Goal: Task Accomplishment & Management: Manage account settings

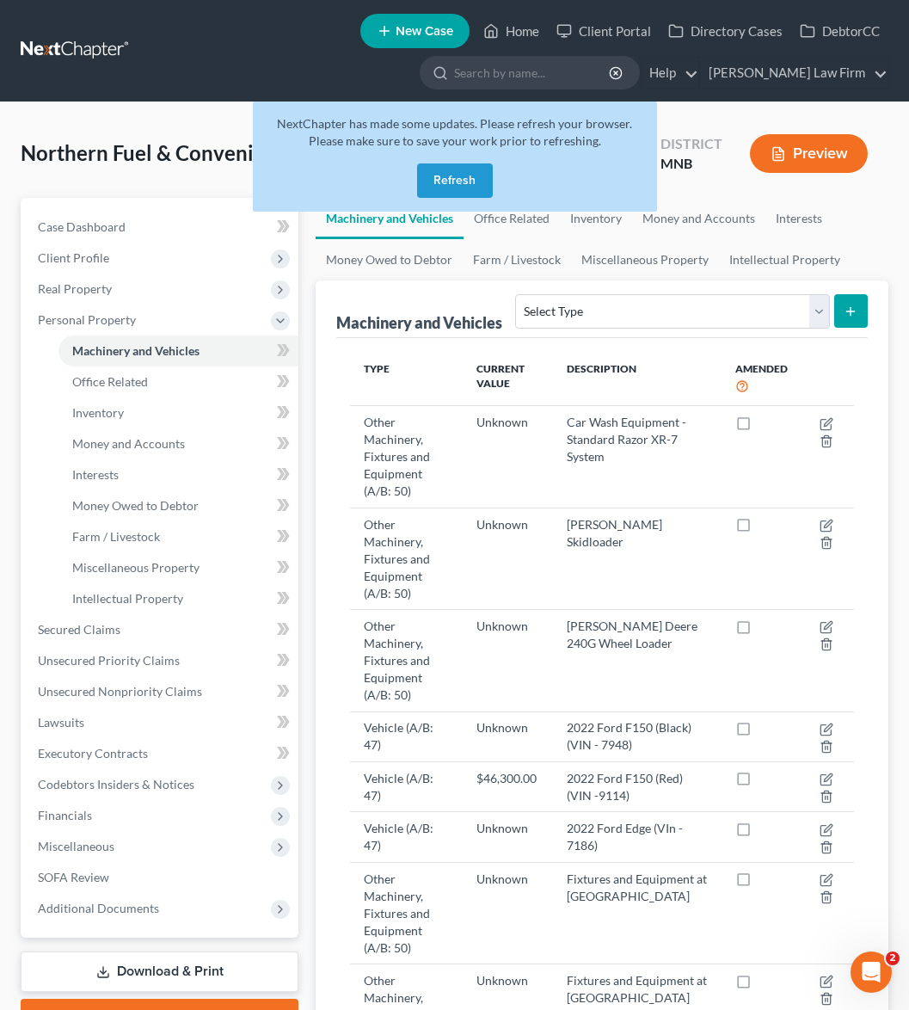
click at [461, 171] on button "Refresh" at bounding box center [455, 180] width 76 height 34
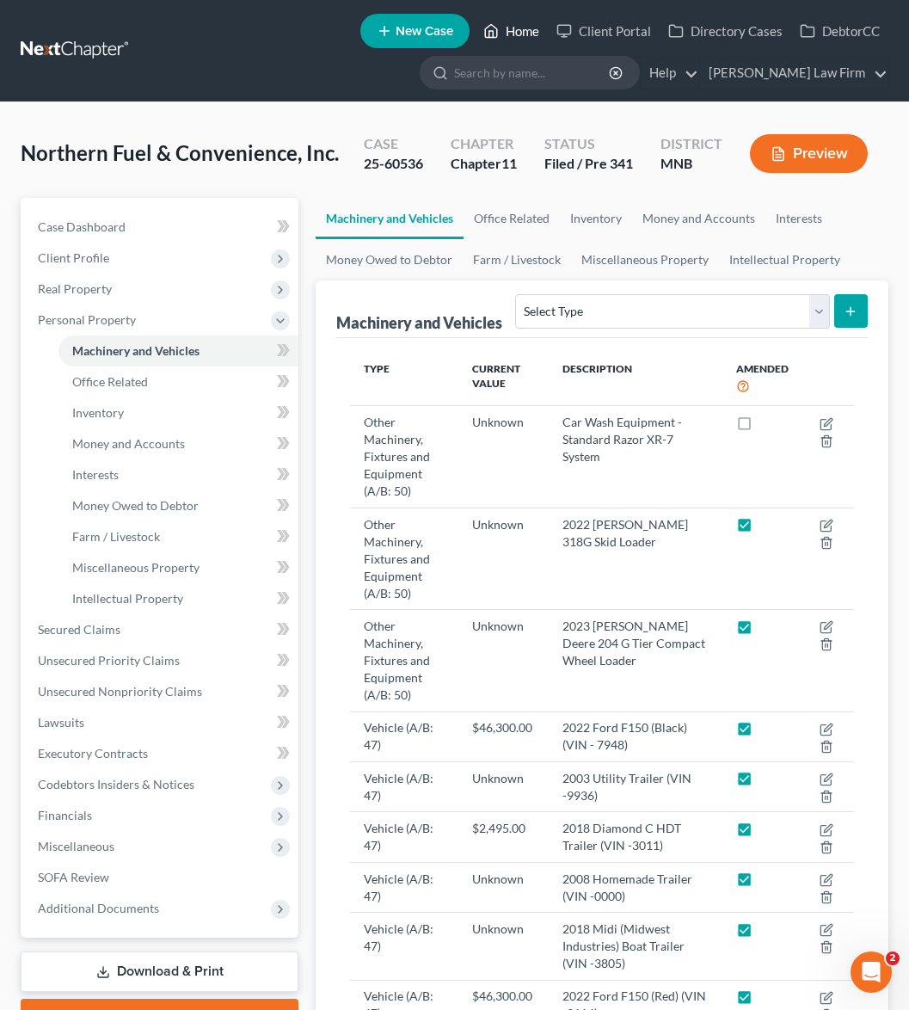
click at [526, 22] on link "Home" at bounding box center [511, 30] width 73 height 31
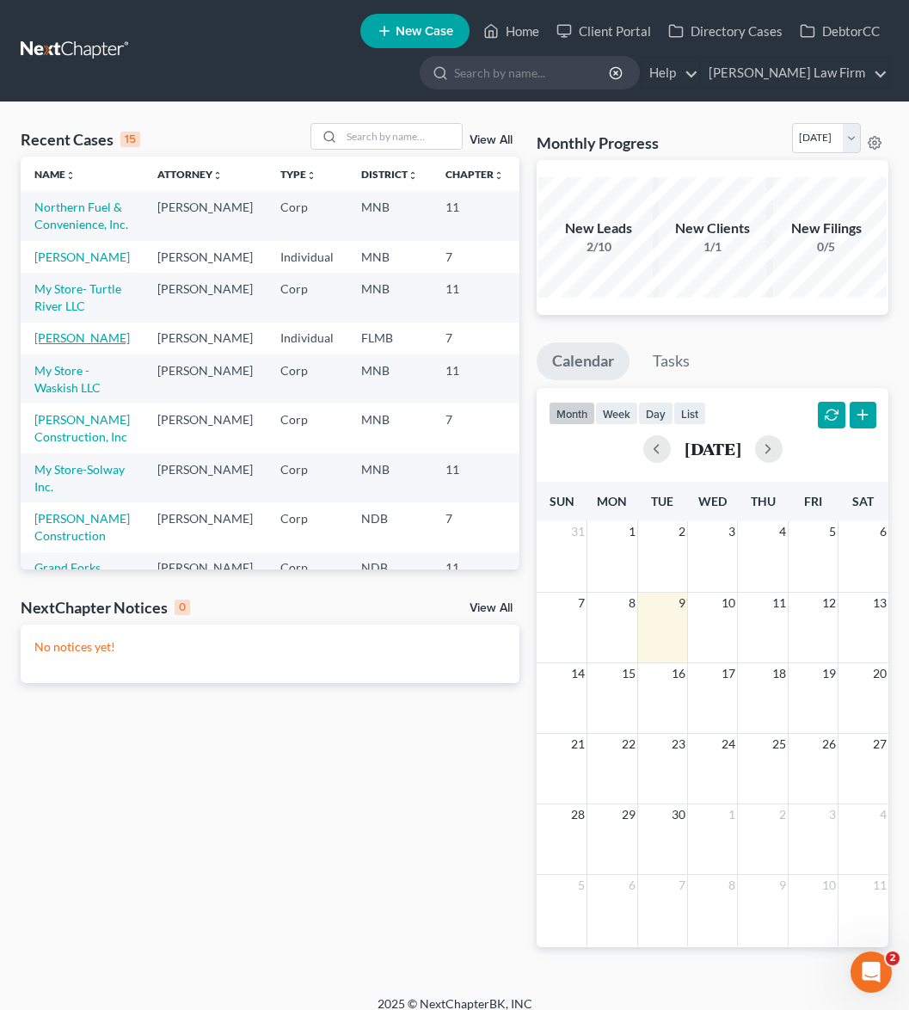
click at [40, 345] on link "[PERSON_NAME]" at bounding box center [81, 337] width 95 height 15
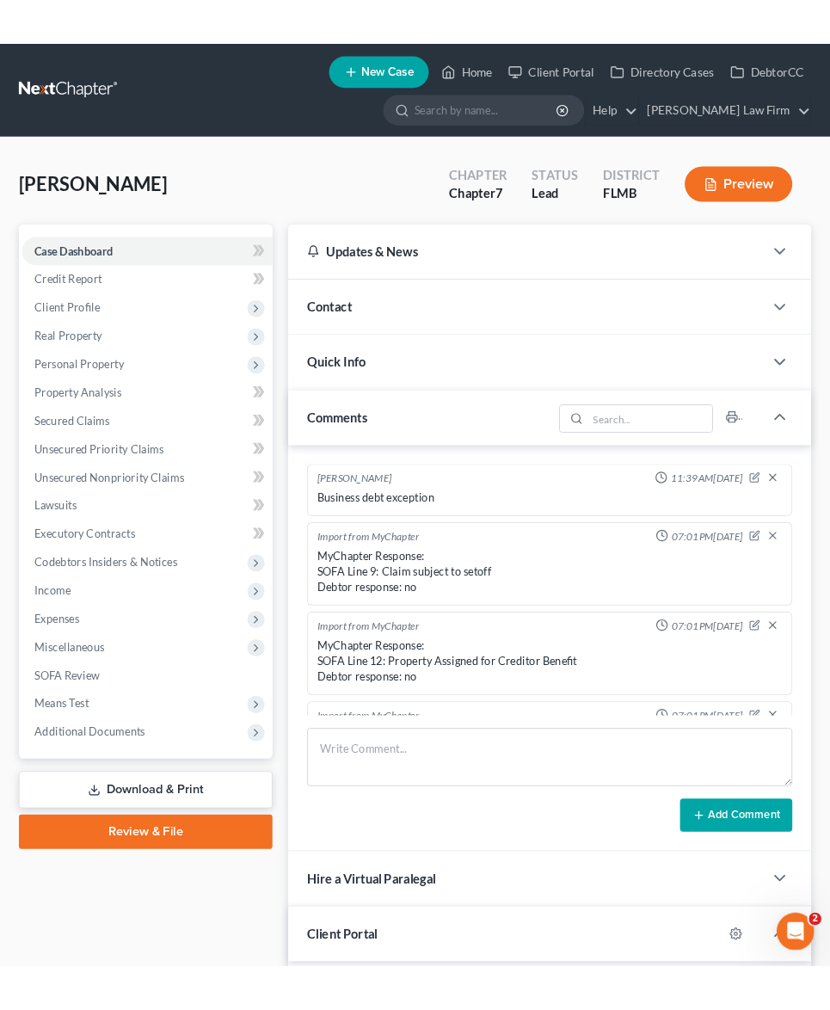
scroll to position [370, 0]
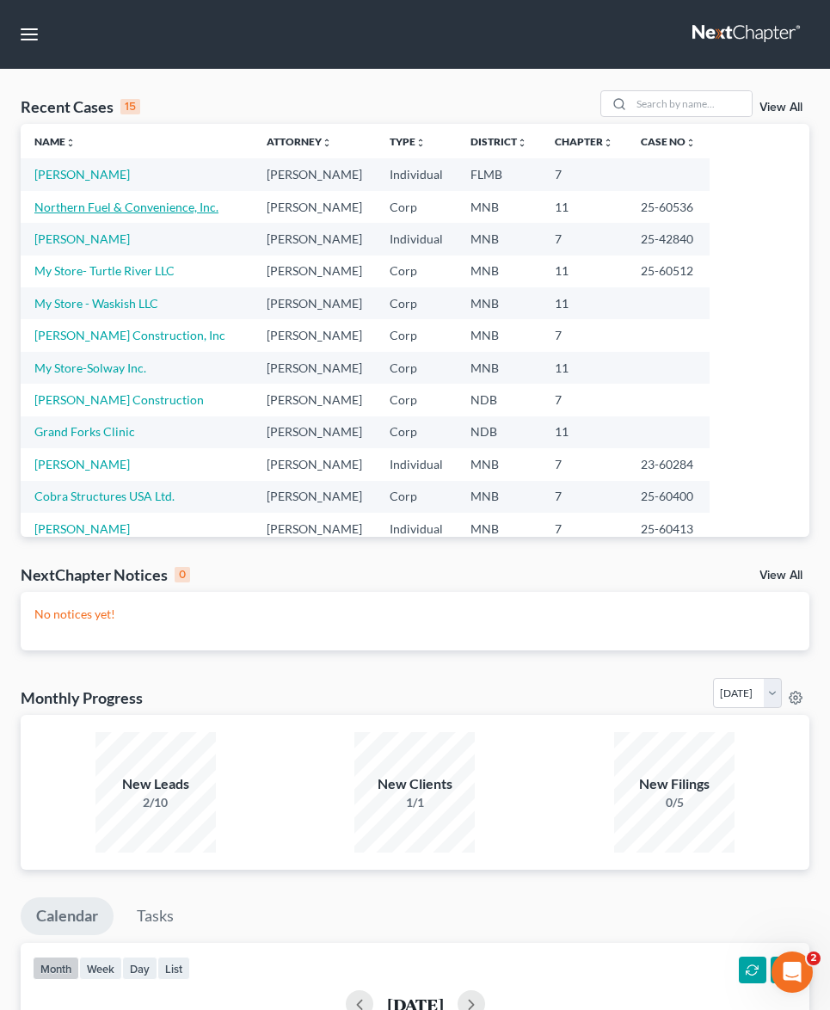
click at [80, 209] on link "Northern Fuel & Convenience, Inc." at bounding box center [126, 207] width 184 height 15
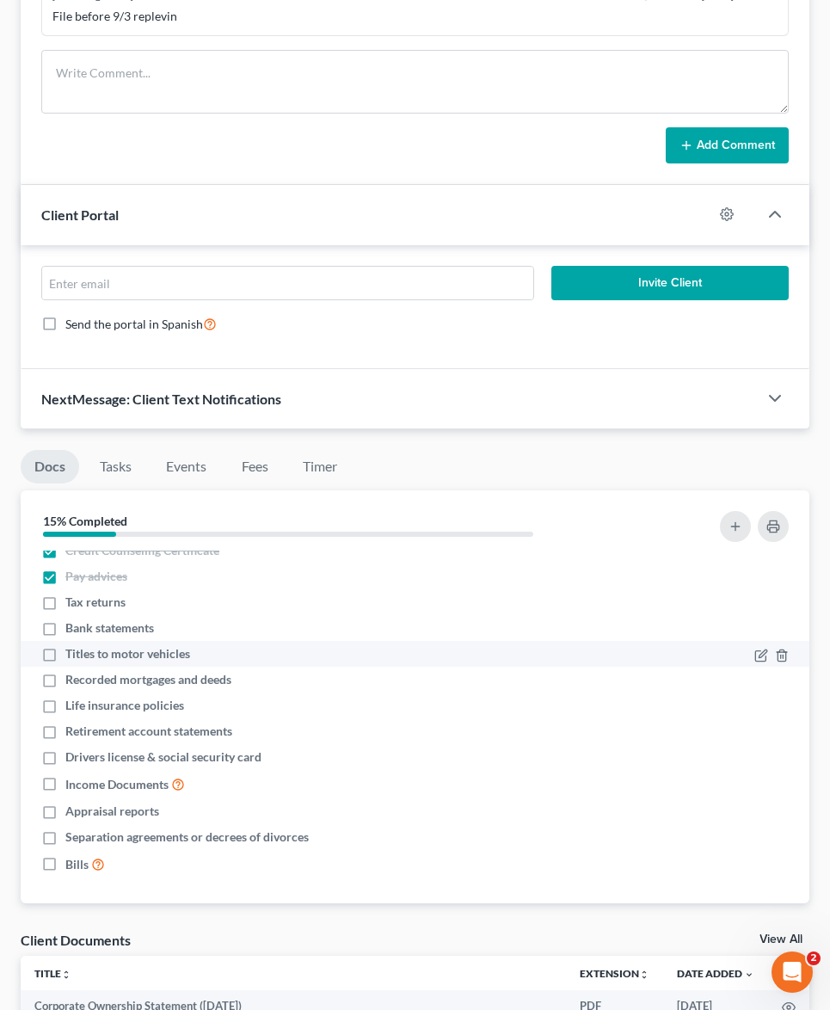
scroll to position [15, 0]
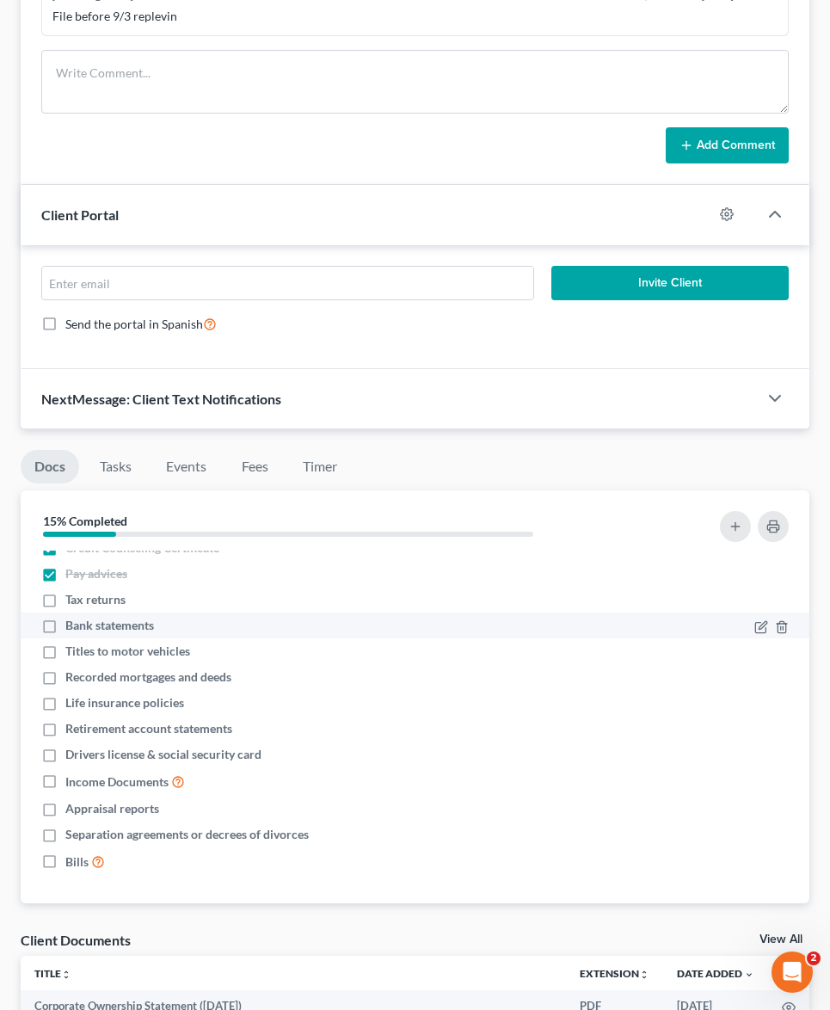
drag, startPoint x: 51, startPoint y: 601, endPoint x: 52, endPoint y: 612, distance: 11.2
click at [65, 601] on label "Tax returns" at bounding box center [95, 599] width 60 height 17
click at [72, 601] on input "Tax returns" at bounding box center [77, 596] width 11 height 11
checkbox input "true"
click at [65, 633] on label "Bank statements" at bounding box center [109, 625] width 89 height 17
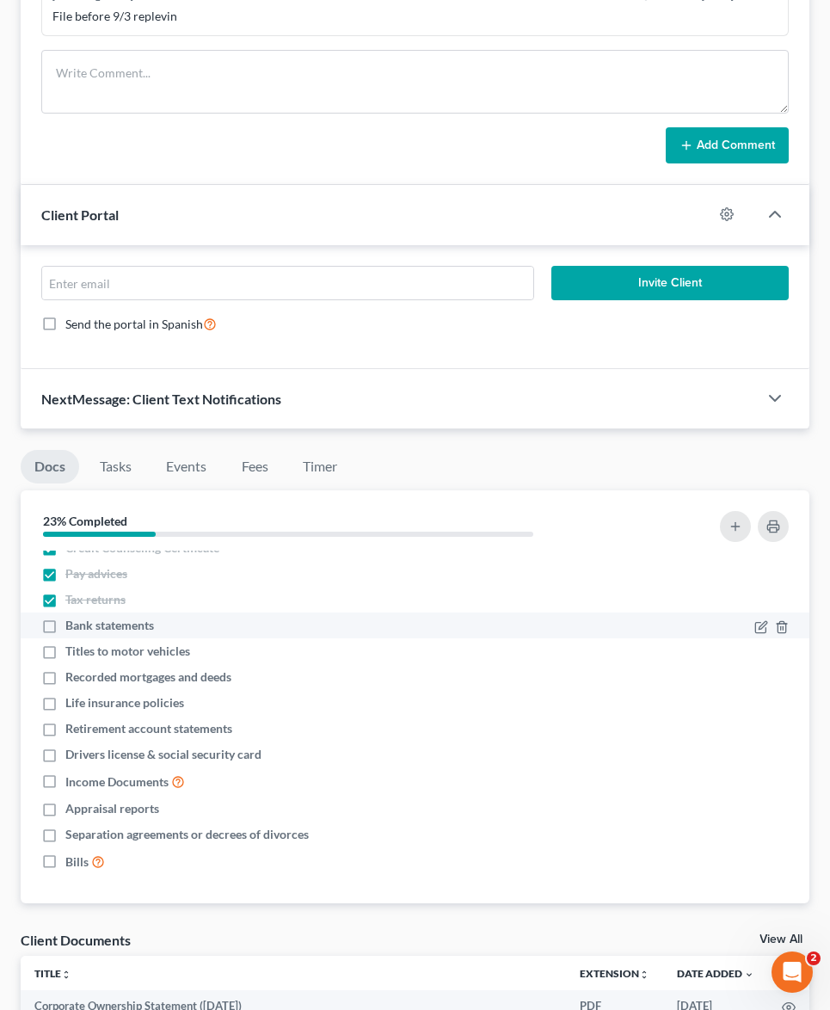
click at [72, 628] on input "Bank statements" at bounding box center [77, 622] width 11 height 11
checkbox input "true"
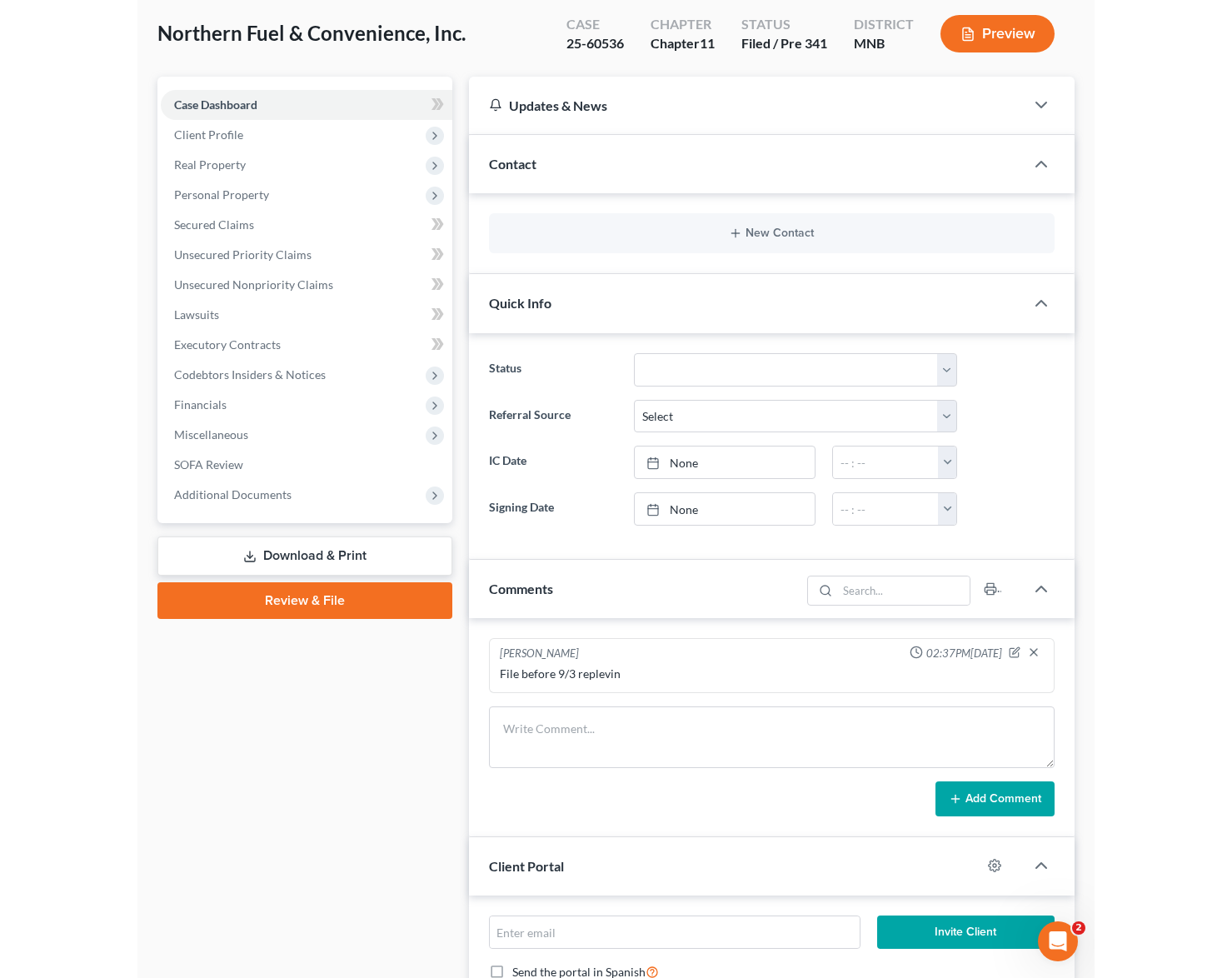
scroll to position [83, 0]
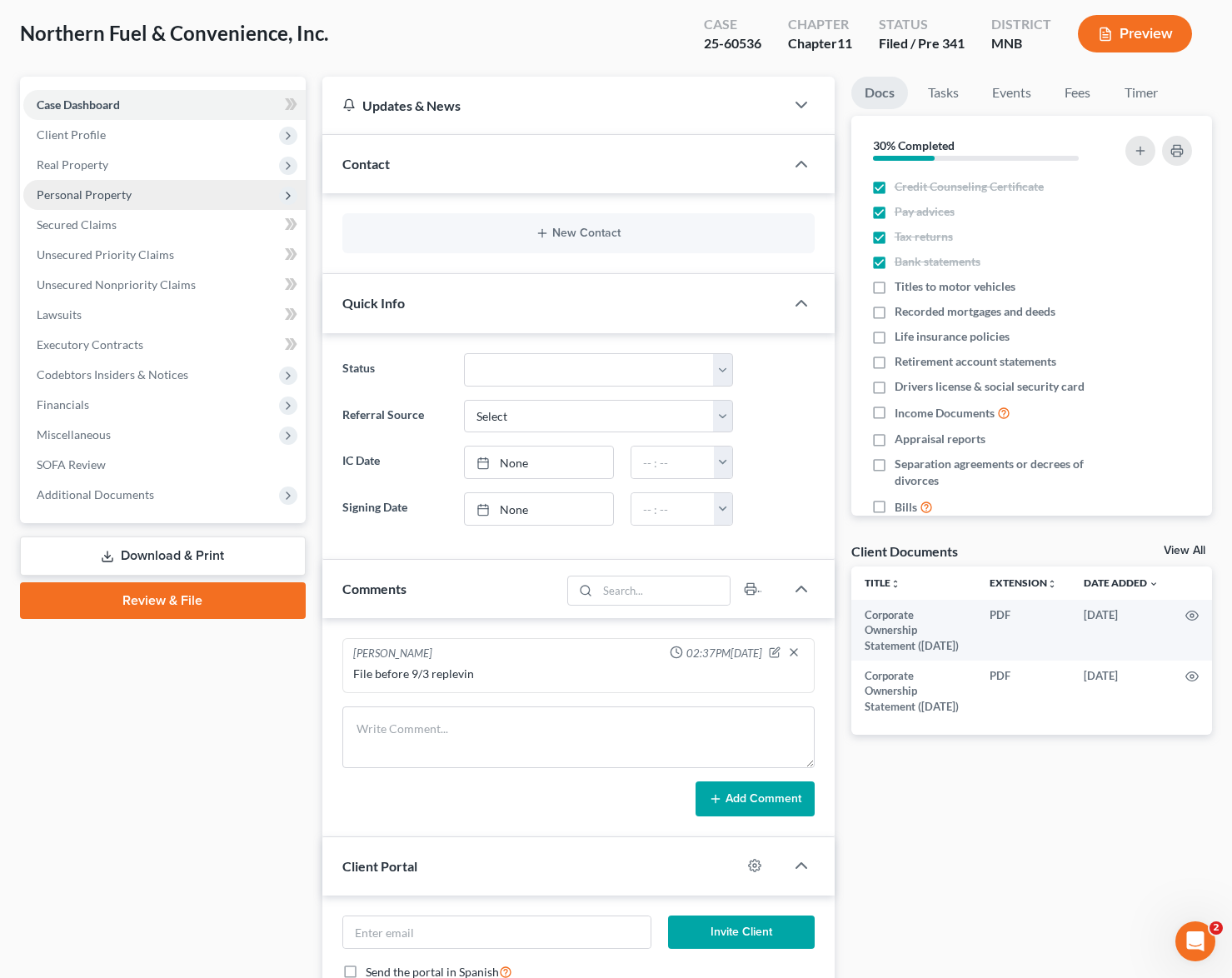
click at [79, 197] on span "Personal Property" at bounding box center [84, 194] width 95 height 15
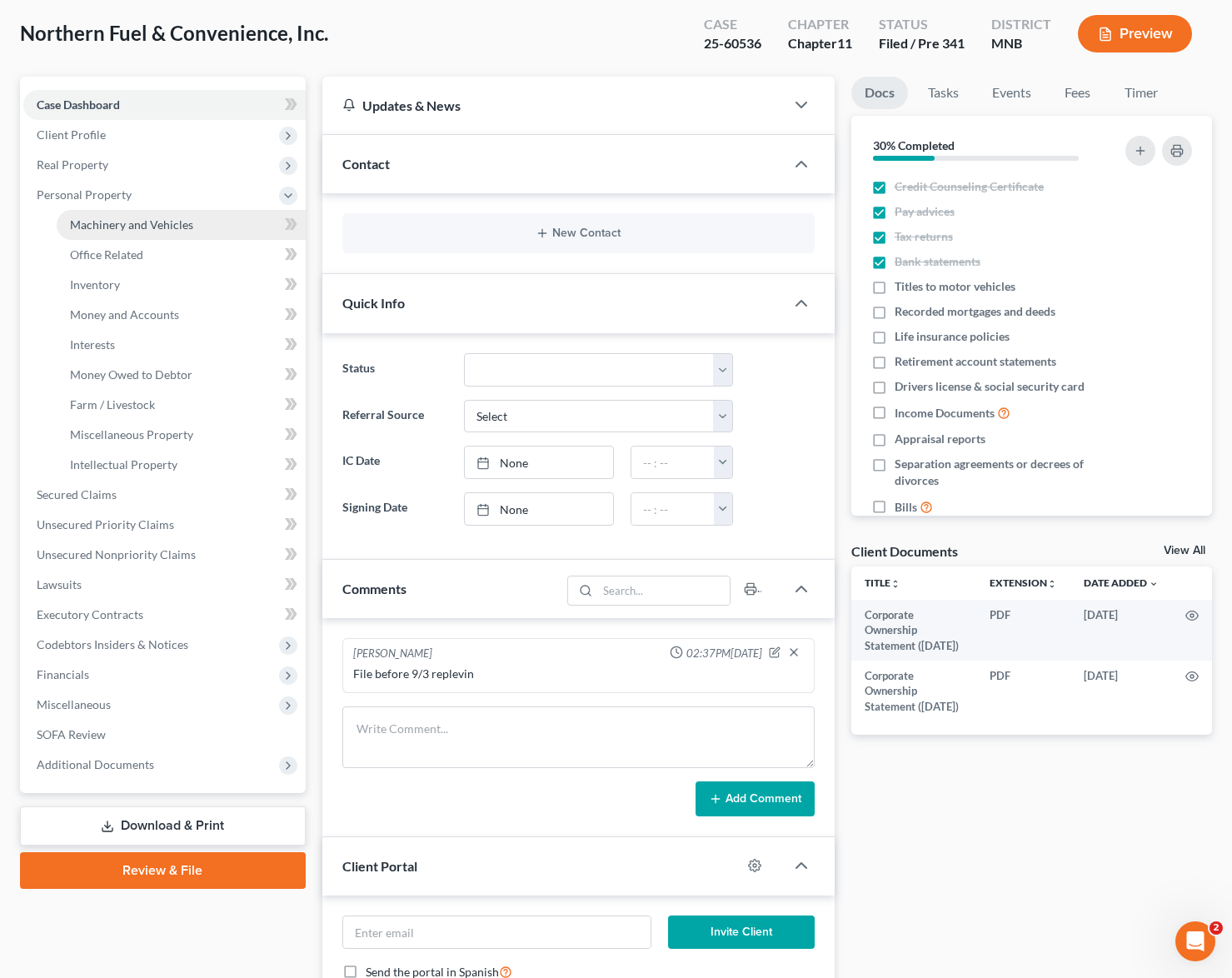
click at [90, 235] on link "Machinery and Vehicles" at bounding box center [180, 225] width 249 height 30
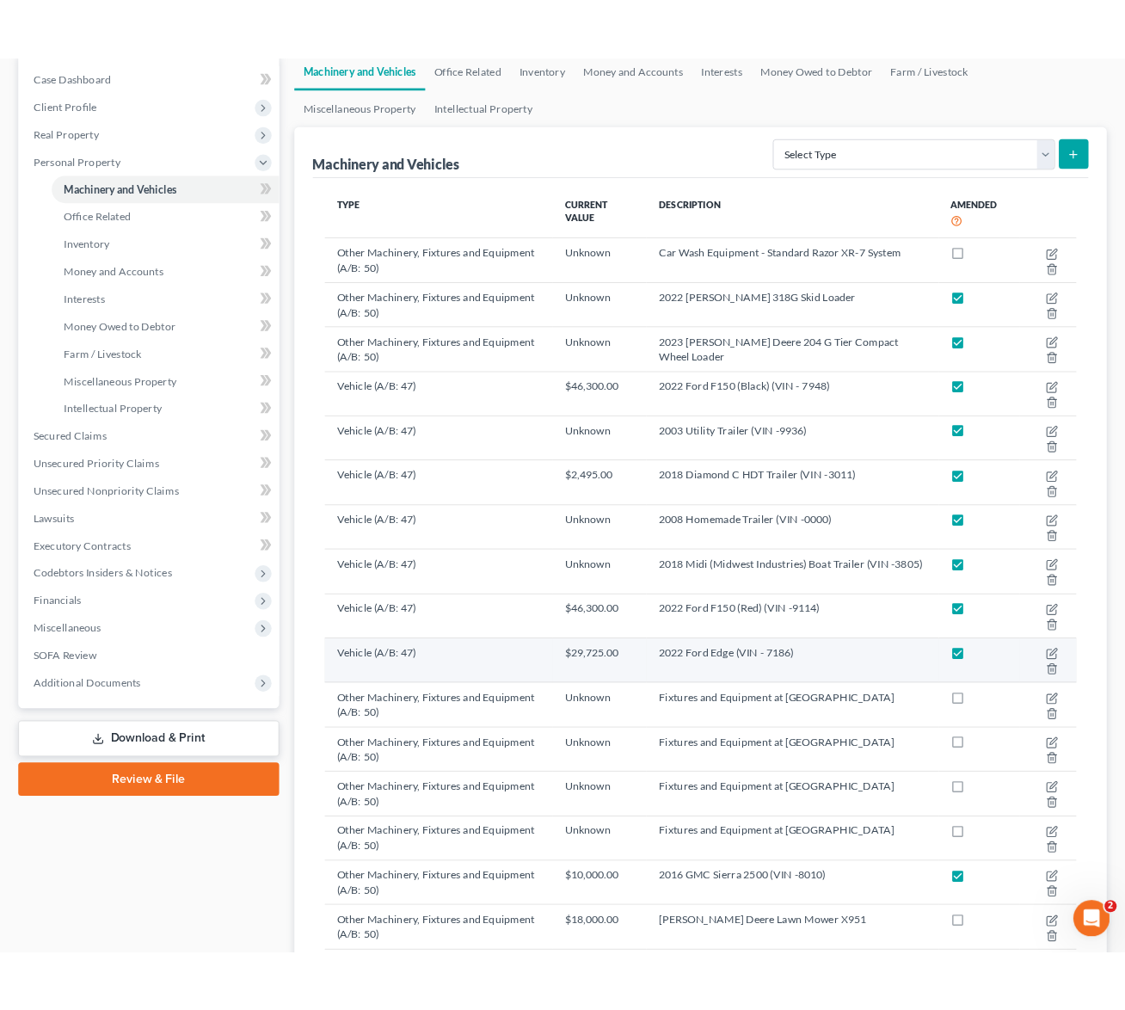
scroll to position [172, 0]
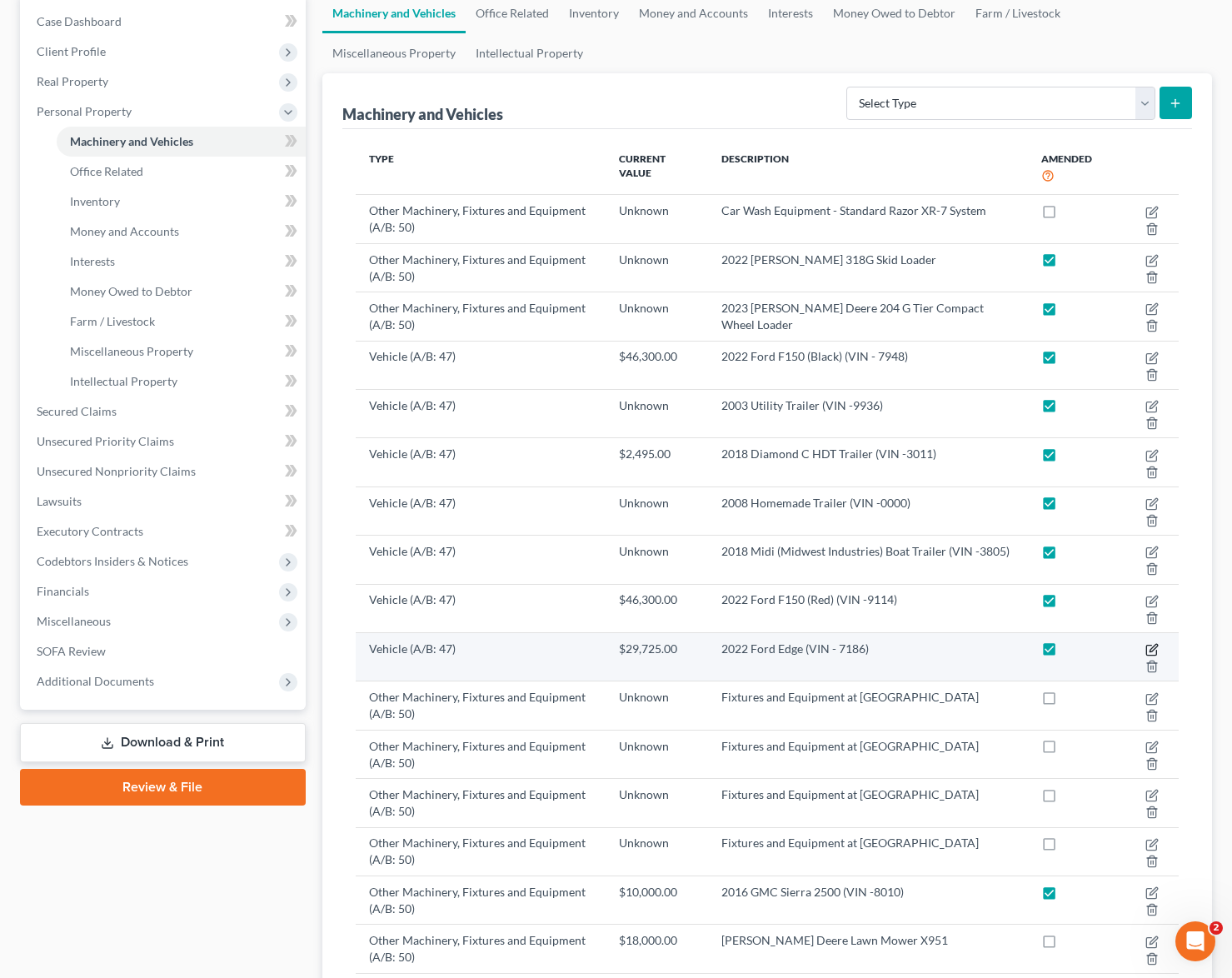
click at [892, 647] on icon "button" at bounding box center [1152, 650] width 14 height 14
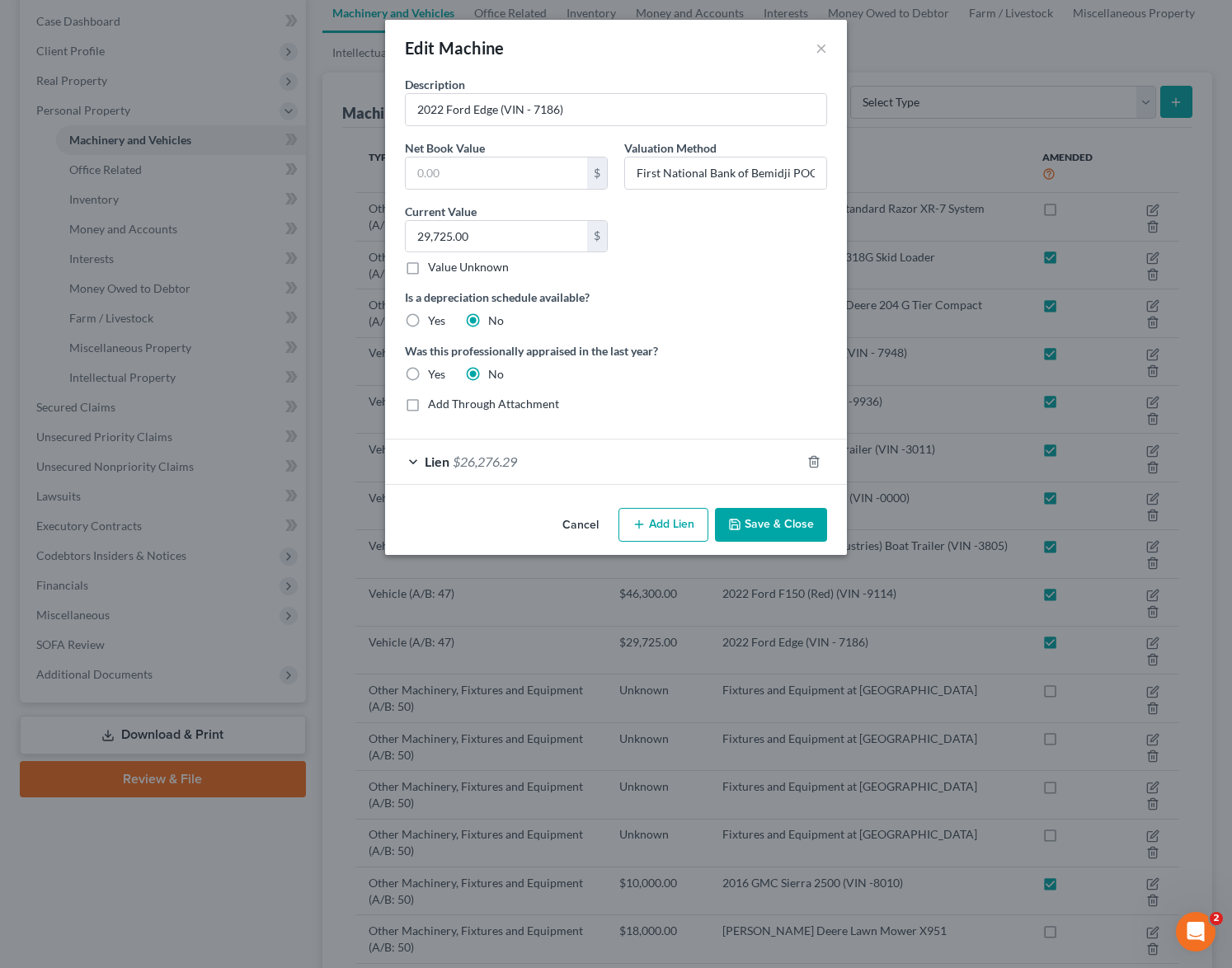
click at [418, 456] on div "Lien $26,276.29" at bounding box center [593, 461] width 415 height 44
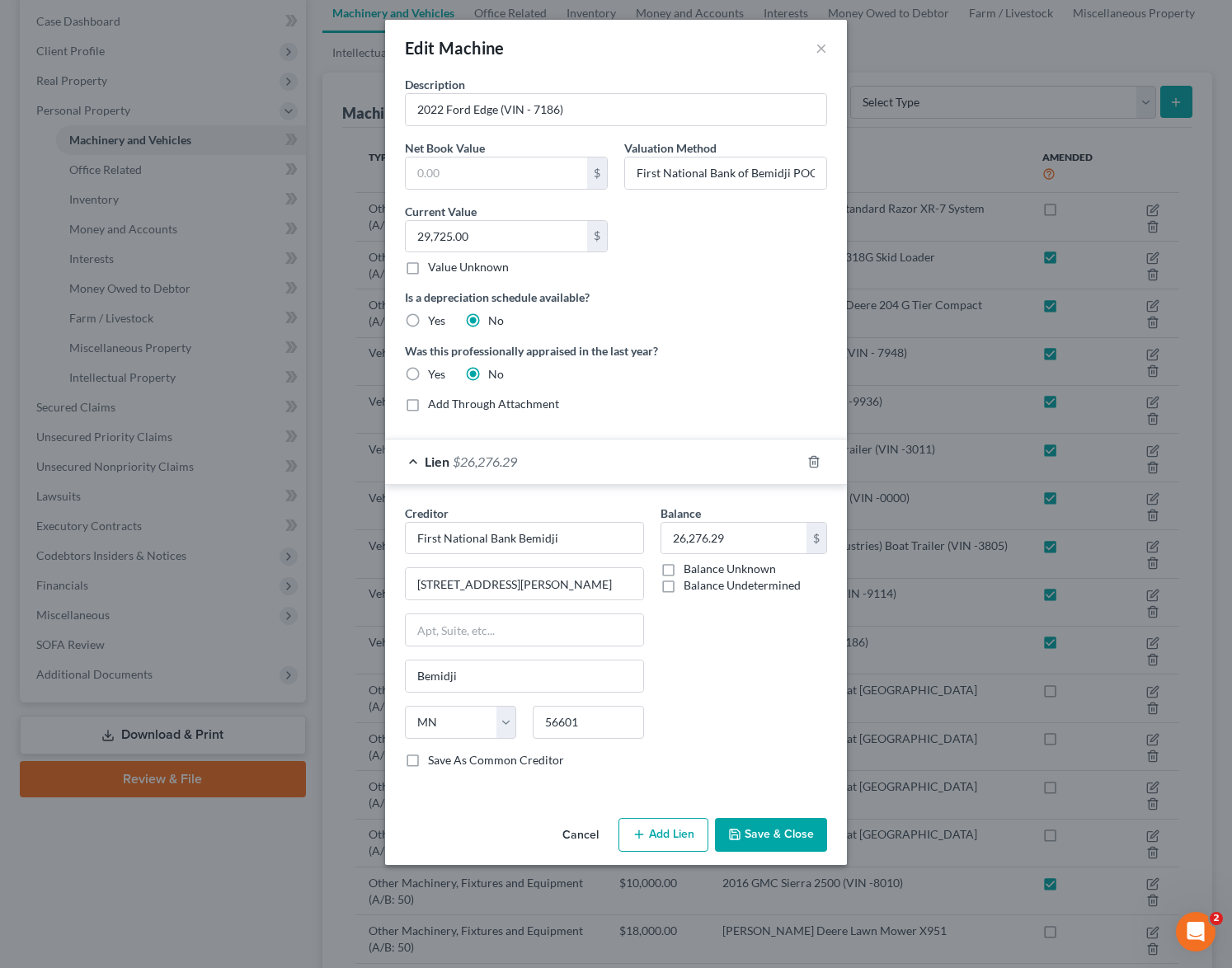
click at [769, 836] on button "Save & Close" at bounding box center [771, 835] width 112 height 35
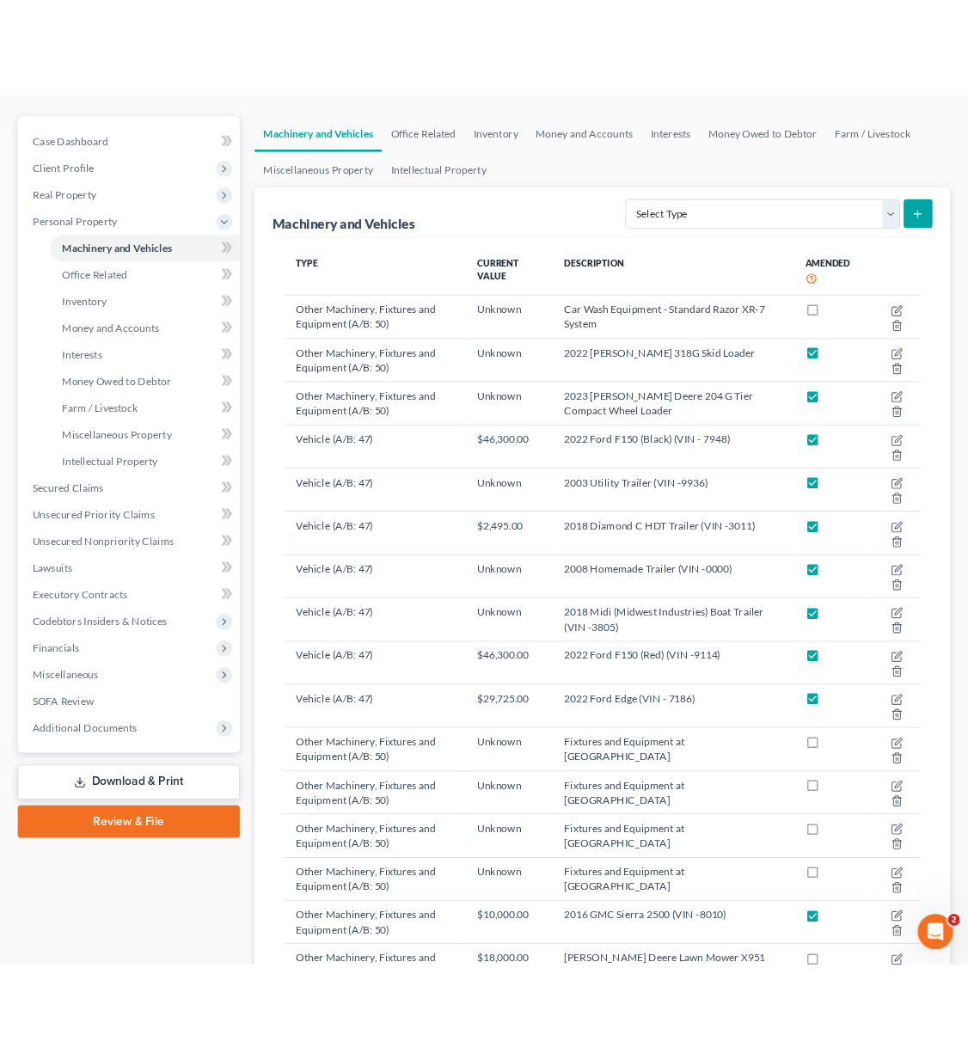
scroll to position [203, 0]
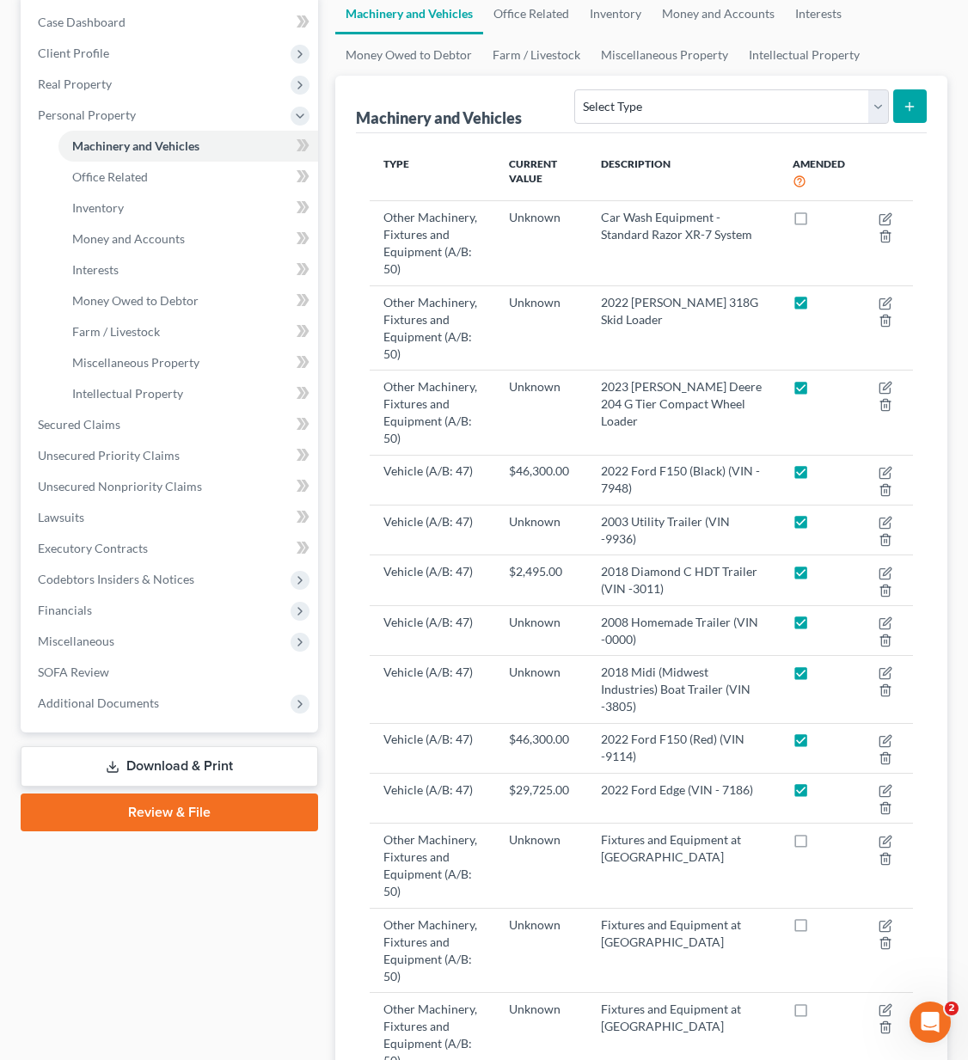
click at [211, 984] on div "Case Dashboard Payments Invoices Payments Payments Credit Report Client Profile" at bounding box center [169, 791] width 315 height 1597
